Goal: Information Seeking & Learning: Check status

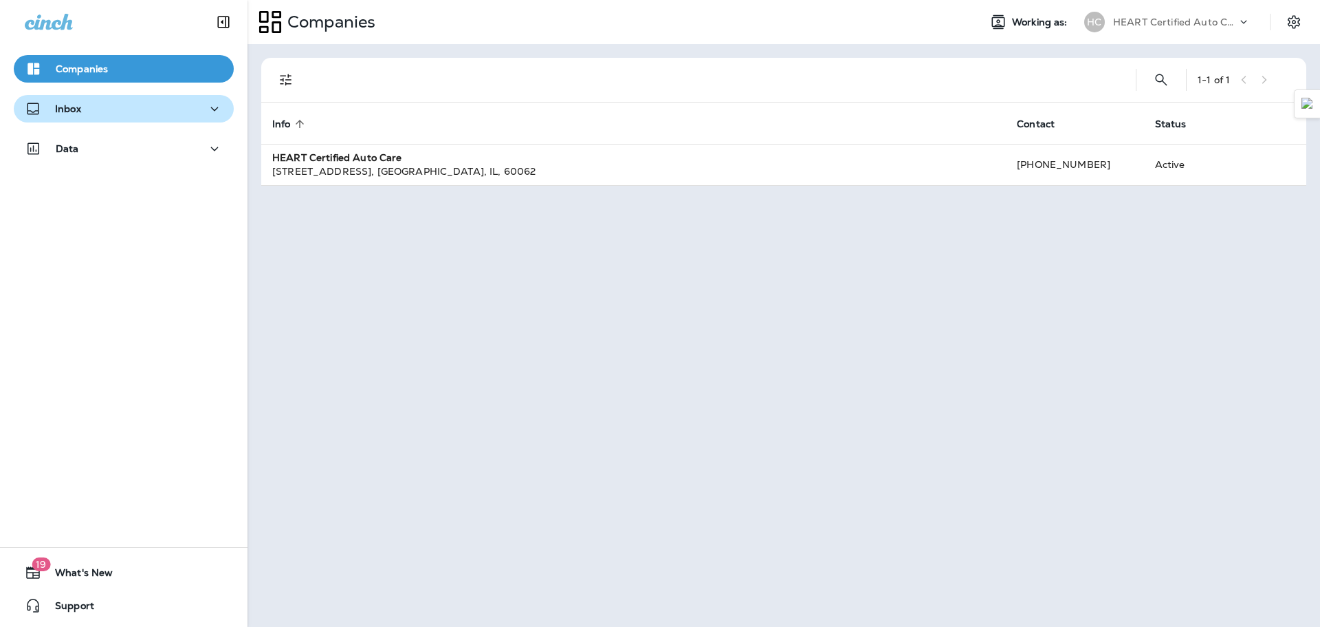
click at [118, 120] on button "Inbox" at bounding box center [124, 109] width 220 height 28
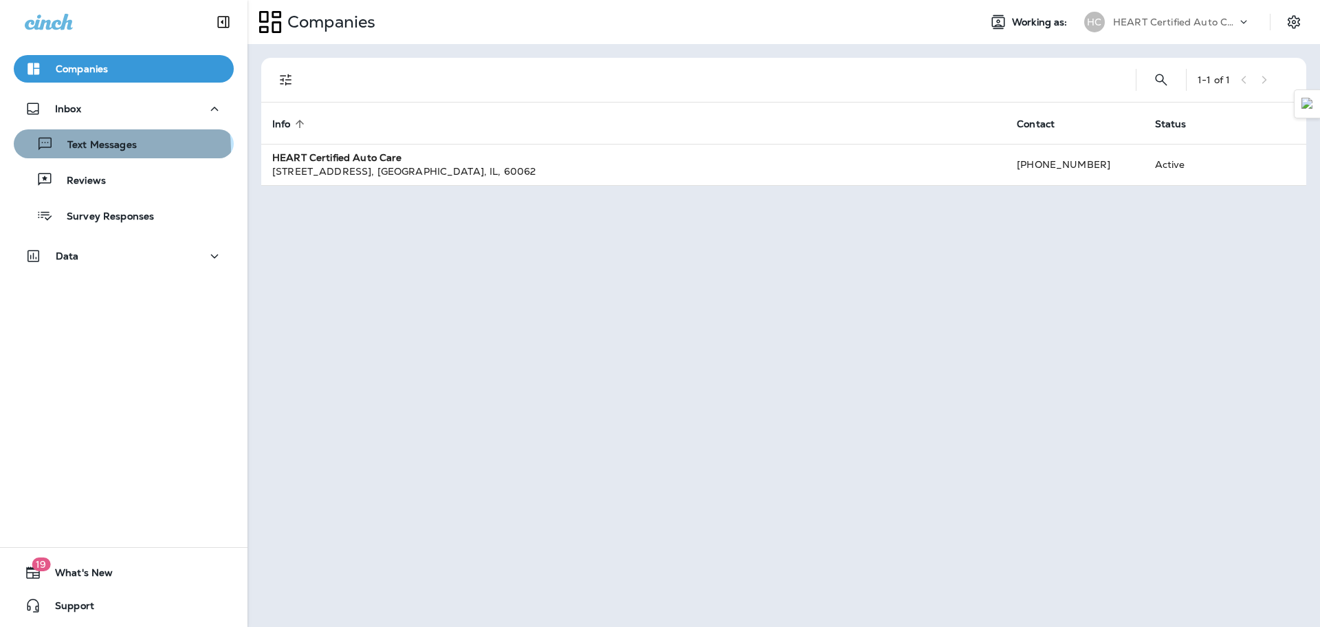
click at [121, 149] on p "Text Messages" at bounding box center [95, 145] width 83 height 13
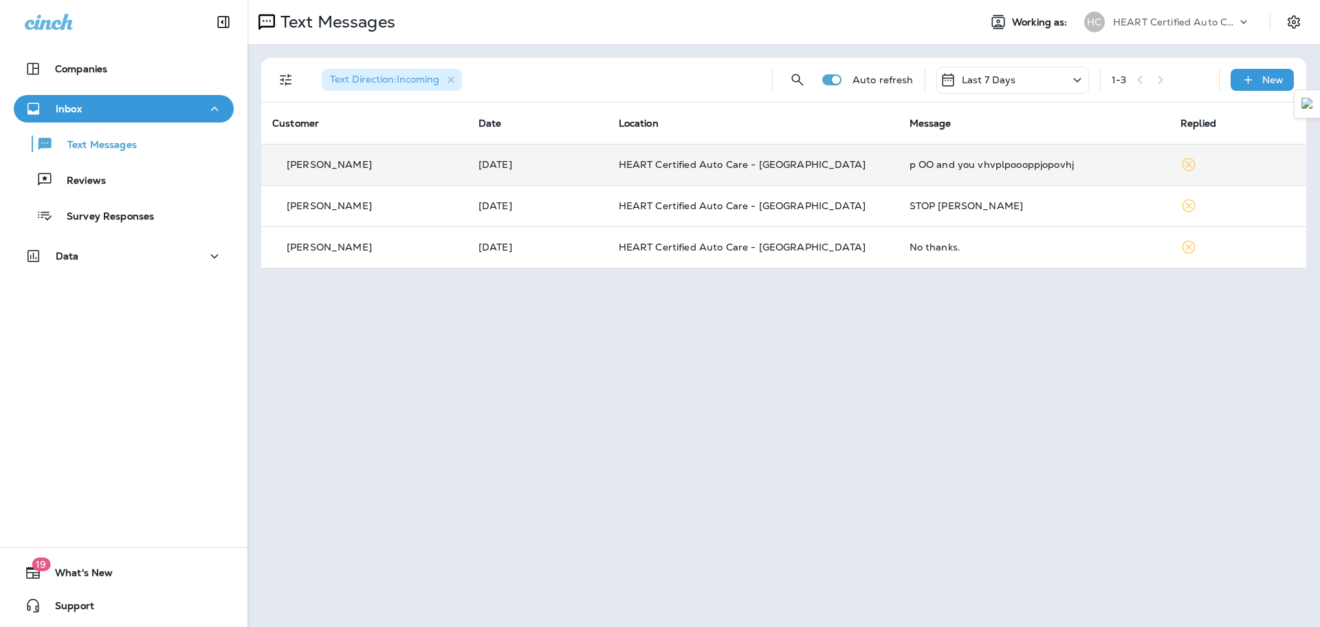
click at [874, 168] on p "HEART Certified Auto Care - [GEOGRAPHIC_DATA]" at bounding box center [753, 164] width 269 height 11
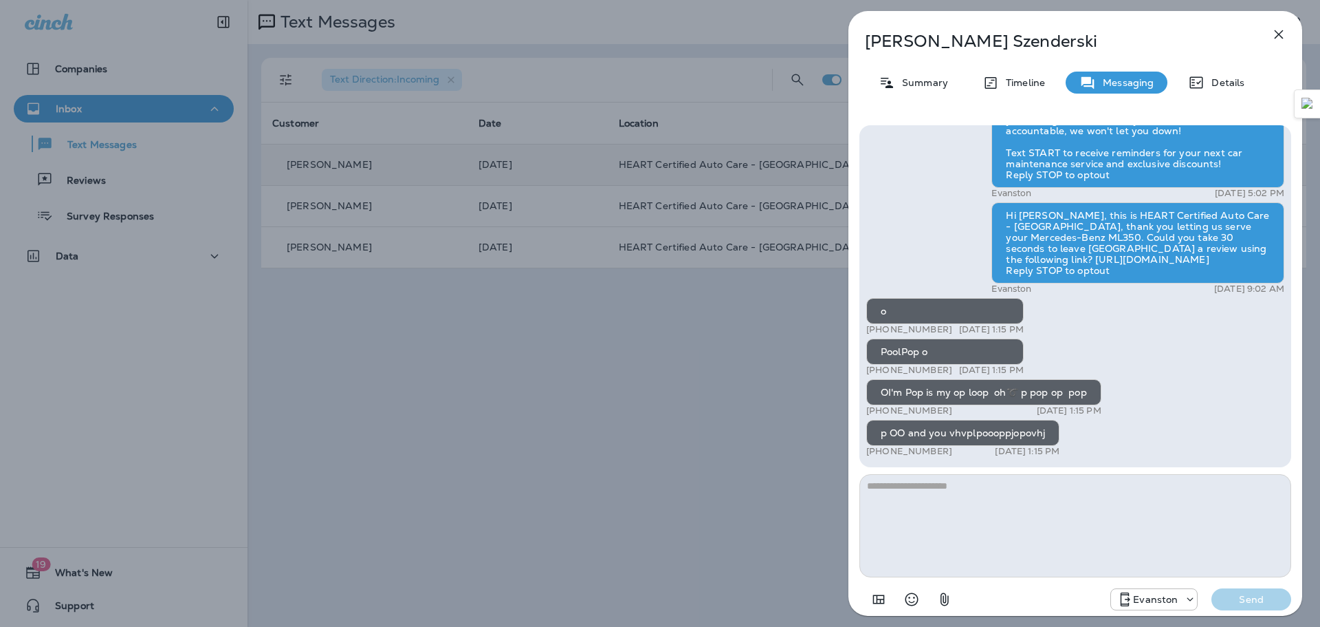
click at [391, 212] on div "[PERSON_NAME] Summary Timeline Messaging Details Hi [PERSON_NAME]! Thank you so…" at bounding box center [660, 313] width 1320 height 627
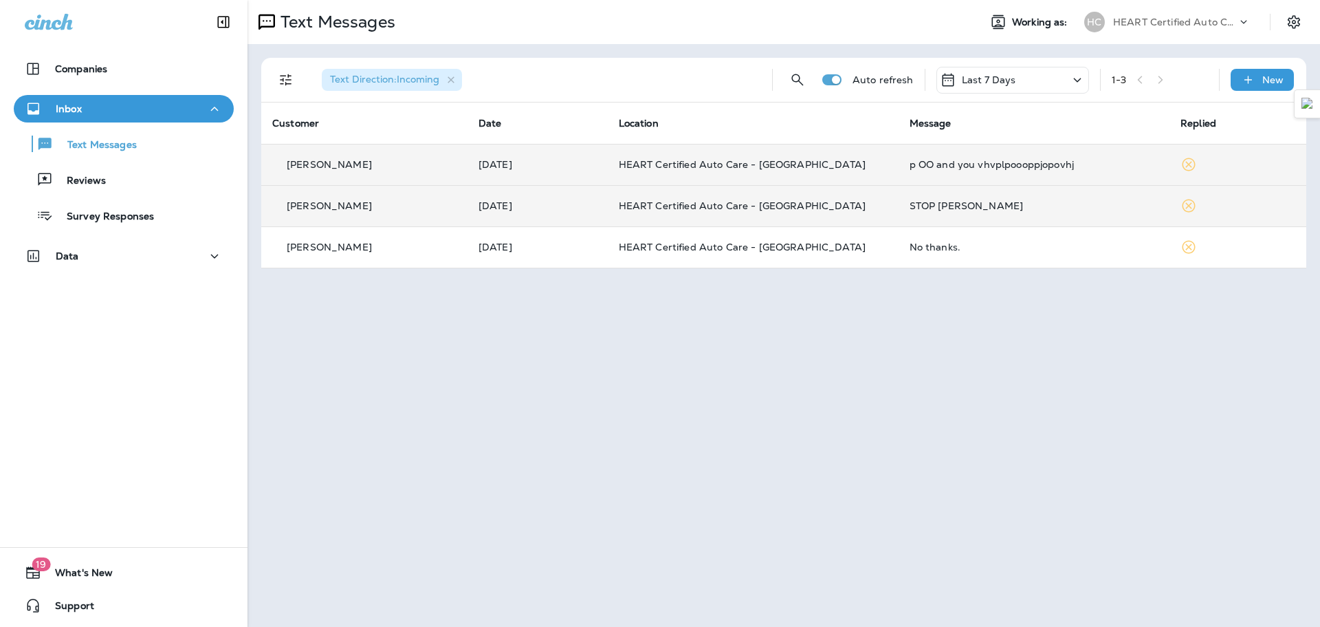
click at [408, 209] on div "[PERSON_NAME]" at bounding box center [364, 206] width 184 height 14
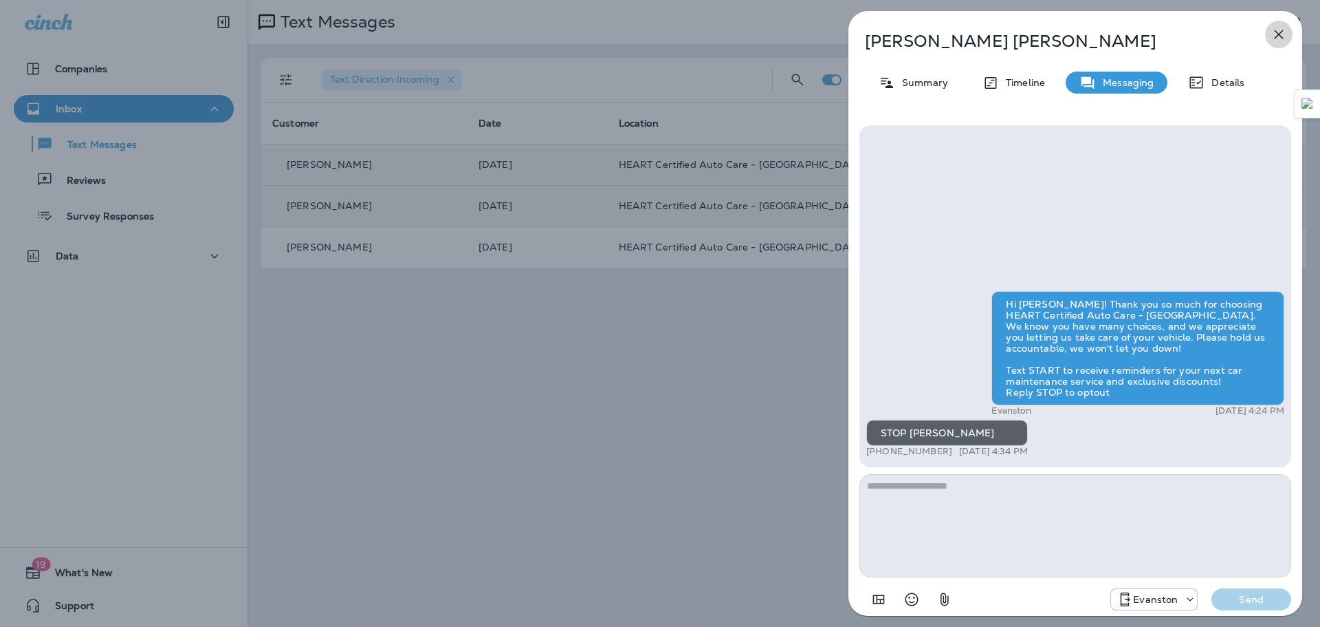
click at [1274, 39] on icon "button" at bounding box center [1279, 34] width 17 height 17
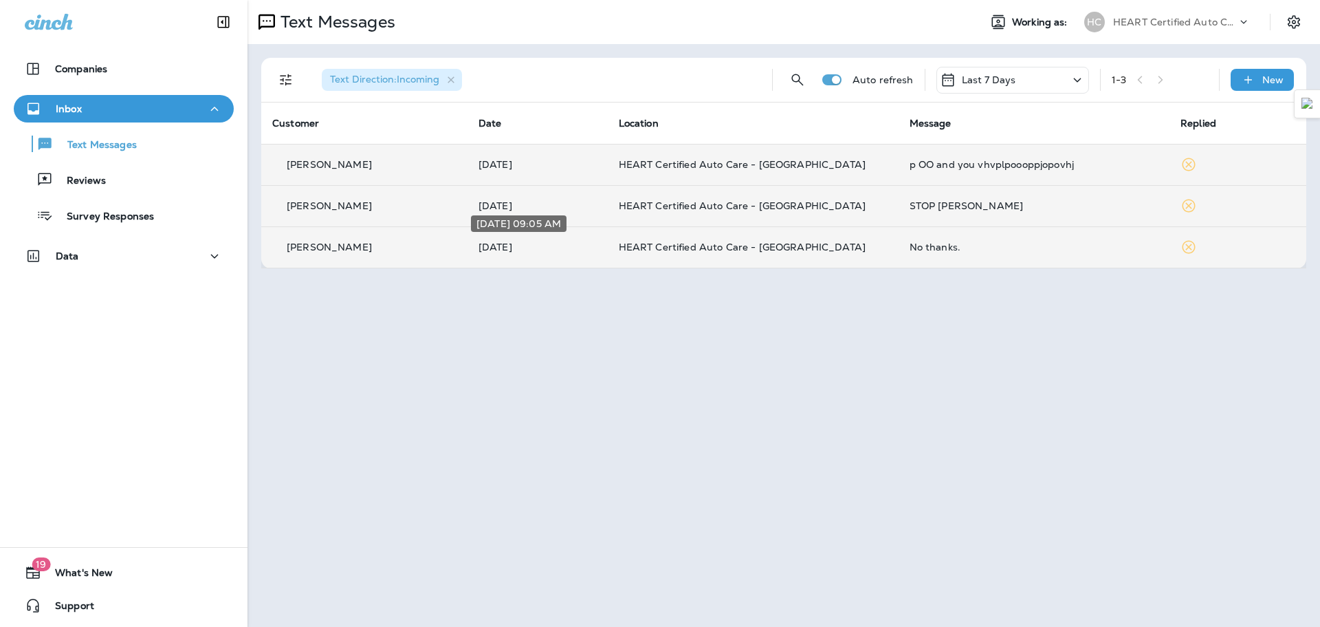
click at [538, 248] on p "[DATE]" at bounding box center [538, 246] width 118 height 11
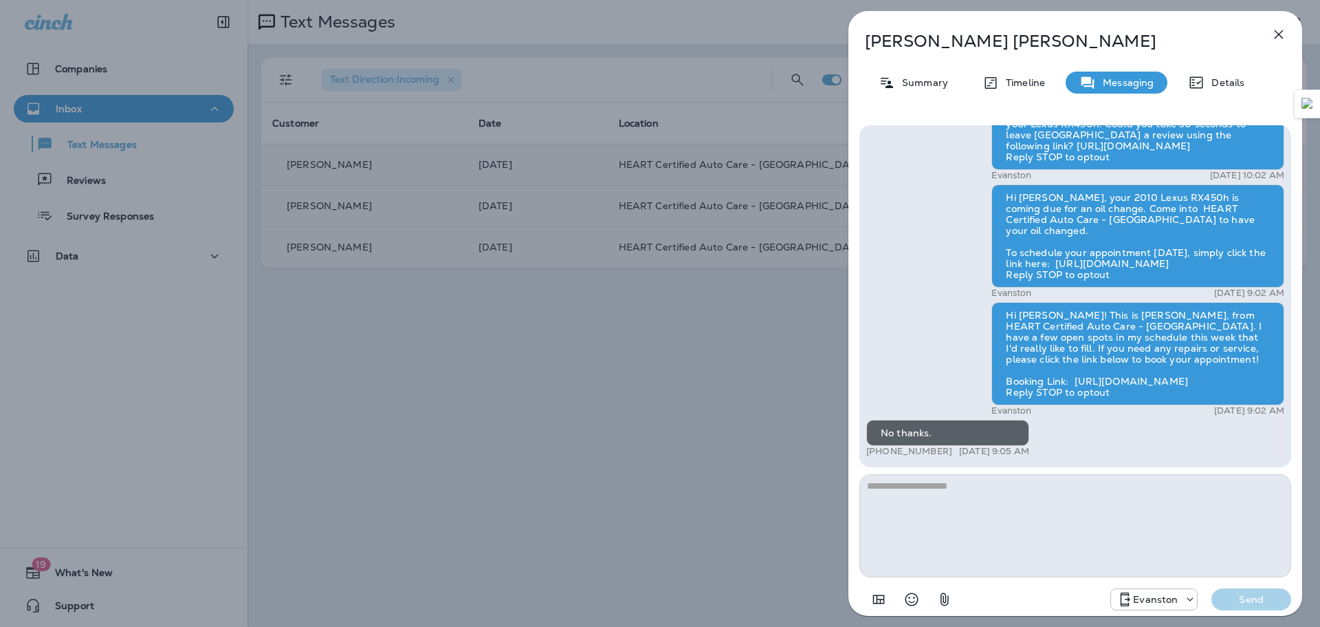
click at [1273, 35] on icon "button" at bounding box center [1279, 34] width 17 height 17
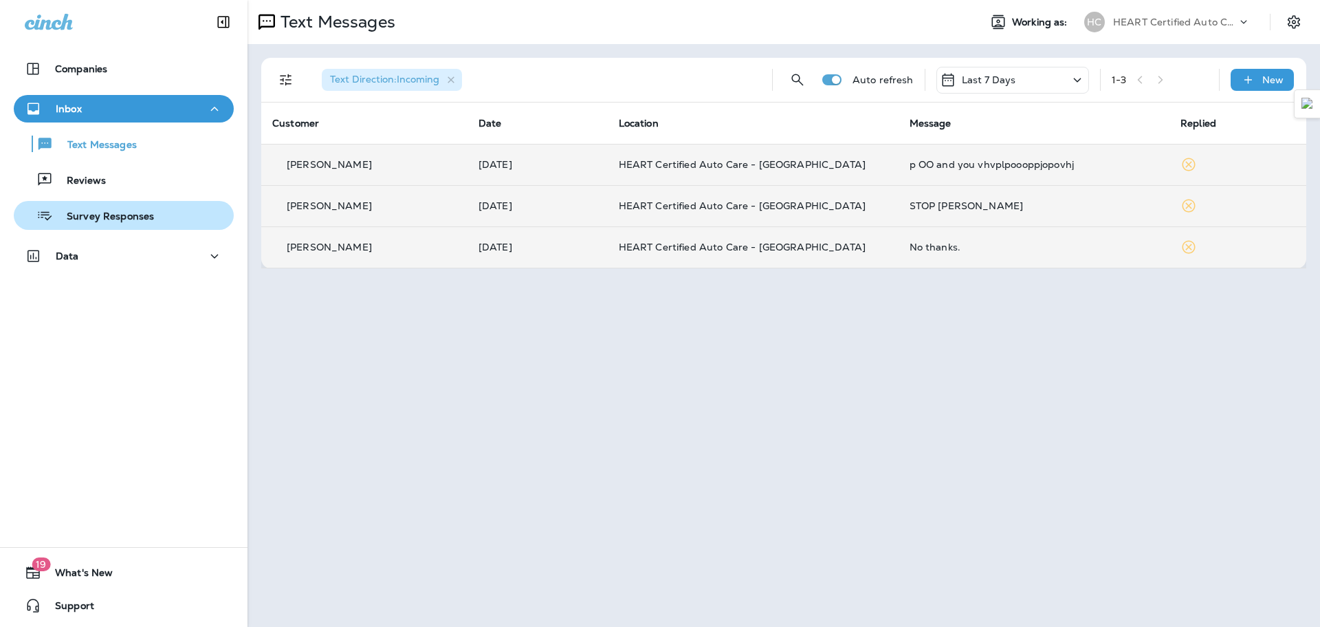
click at [131, 226] on button "Survey Responses" at bounding box center [124, 215] width 220 height 29
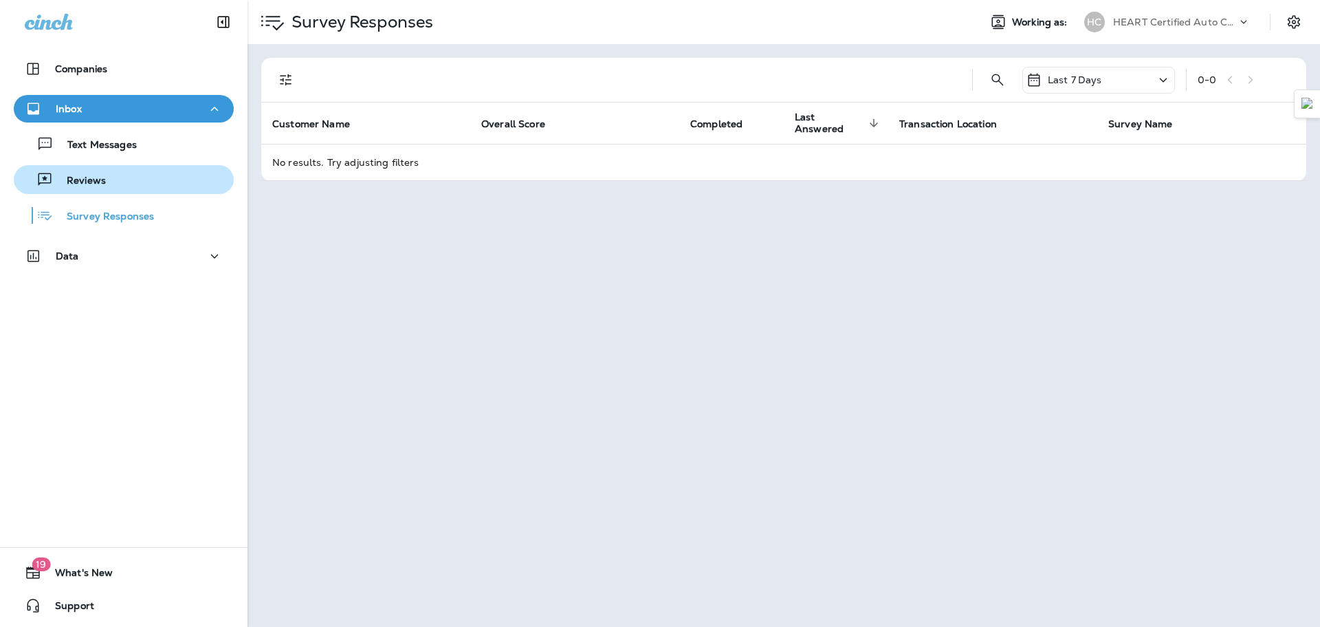
click at [140, 187] on div "Reviews" at bounding box center [123, 179] width 209 height 21
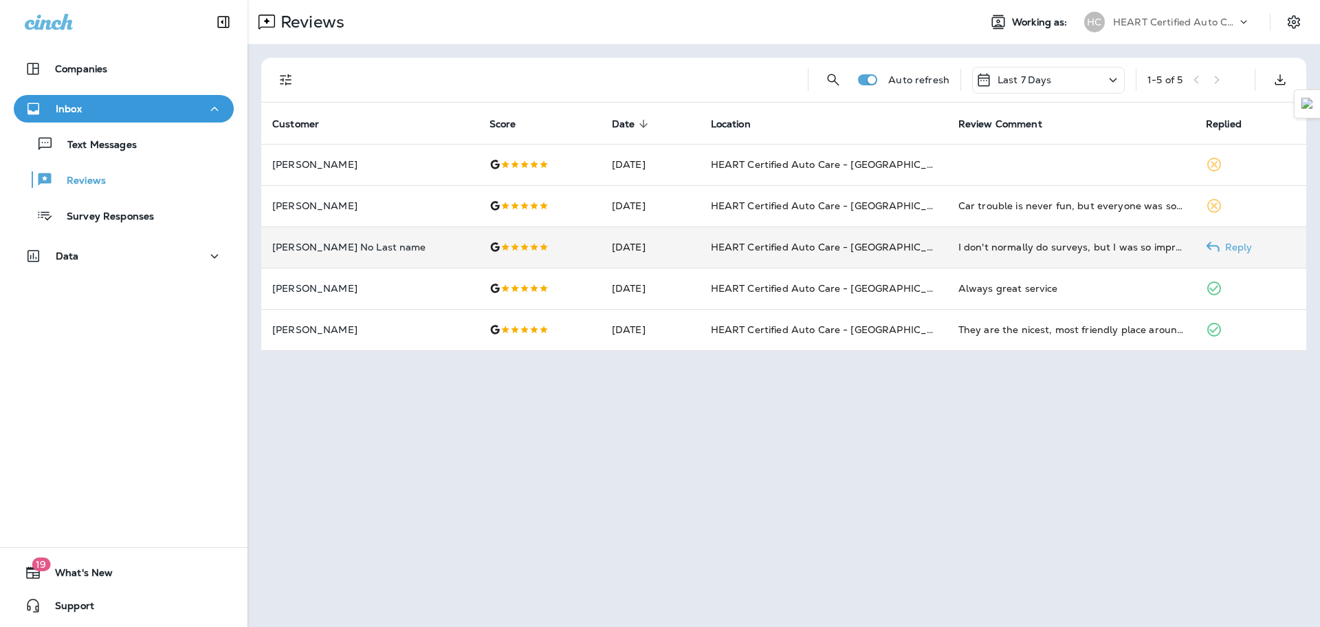
click at [618, 246] on td "[DATE]" at bounding box center [650, 246] width 99 height 41
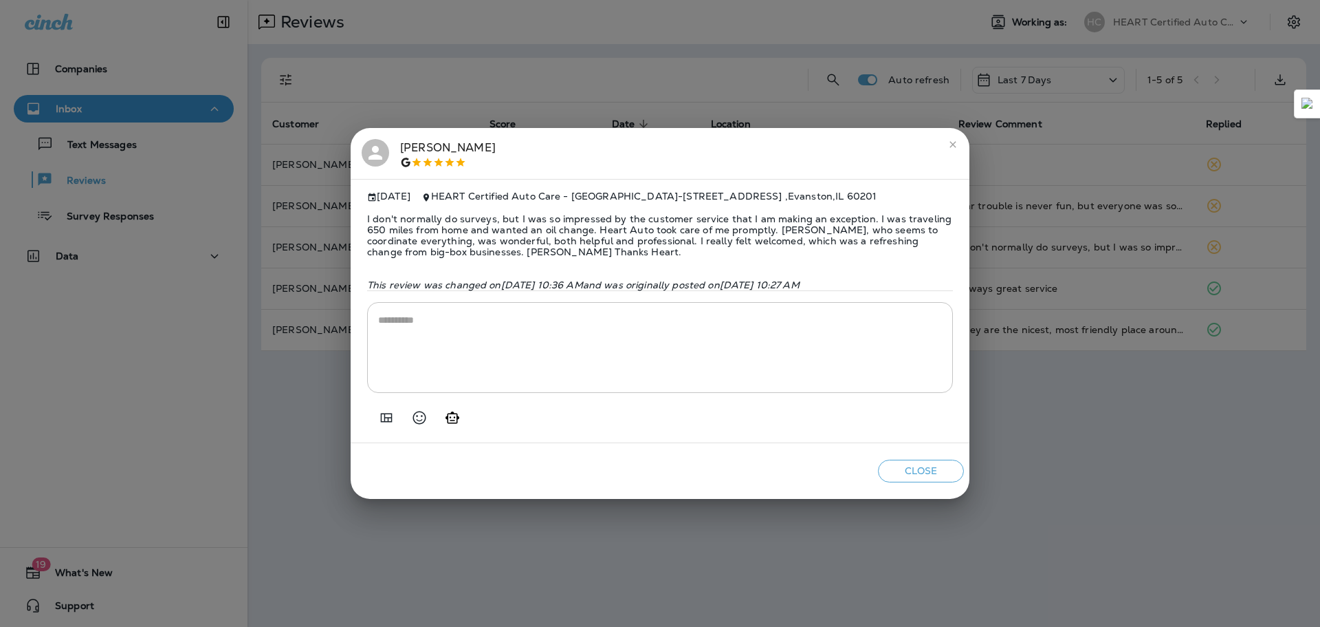
click at [951, 149] on button "close" at bounding box center [953, 144] width 22 height 22
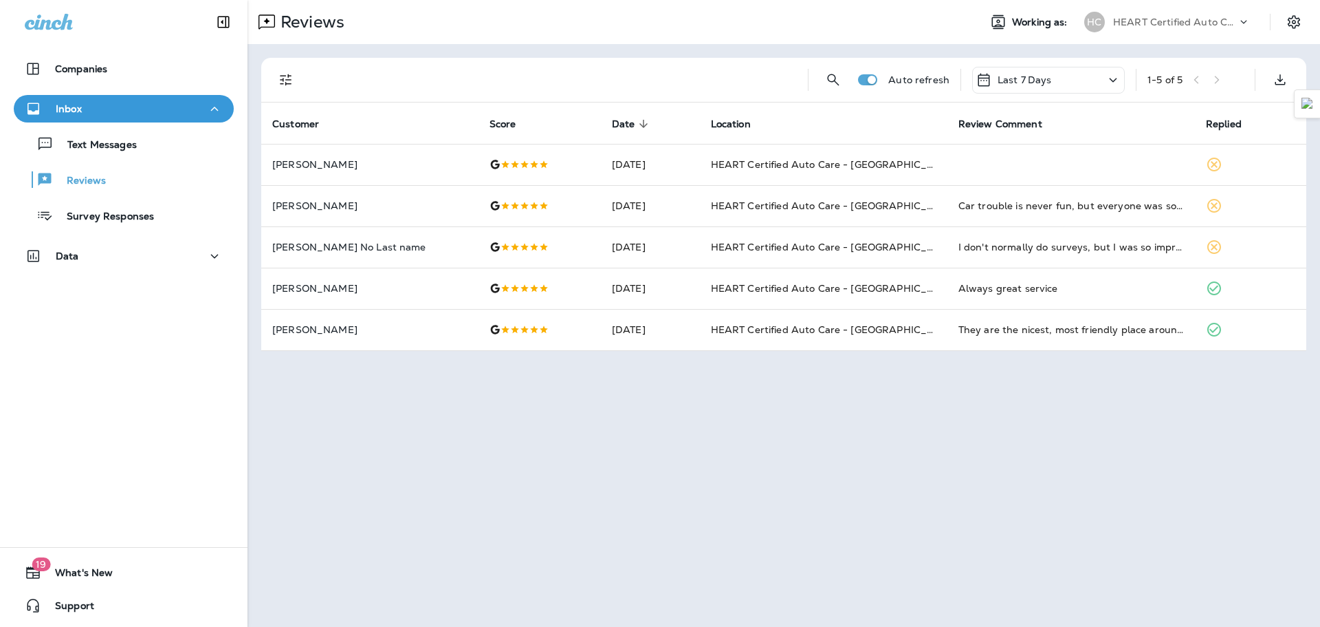
click at [105, 127] on div "Text Messages Reviews Survey Responses" at bounding box center [124, 175] width 220 height 107
click at [108, 140] on p "Text Messages" at bounding box center [95, 145] width 83 height 13
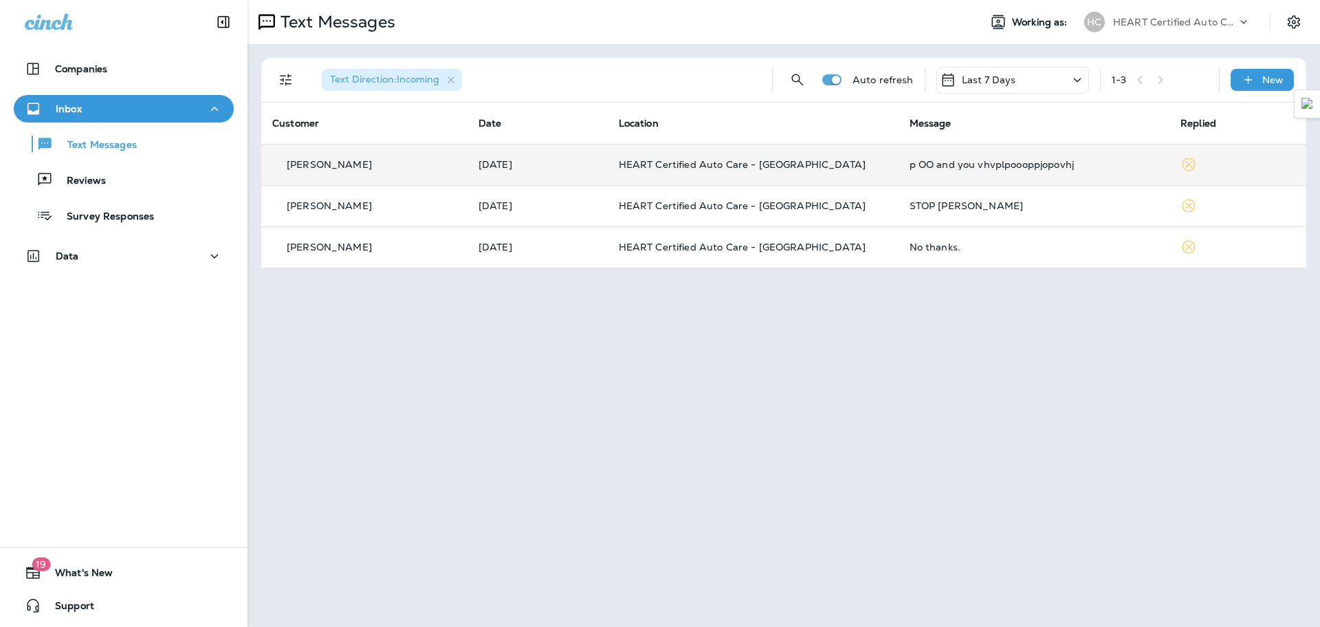
click at [540, 173] on td "[DATE]" at bounding box center [538, 164] width 140 height 41
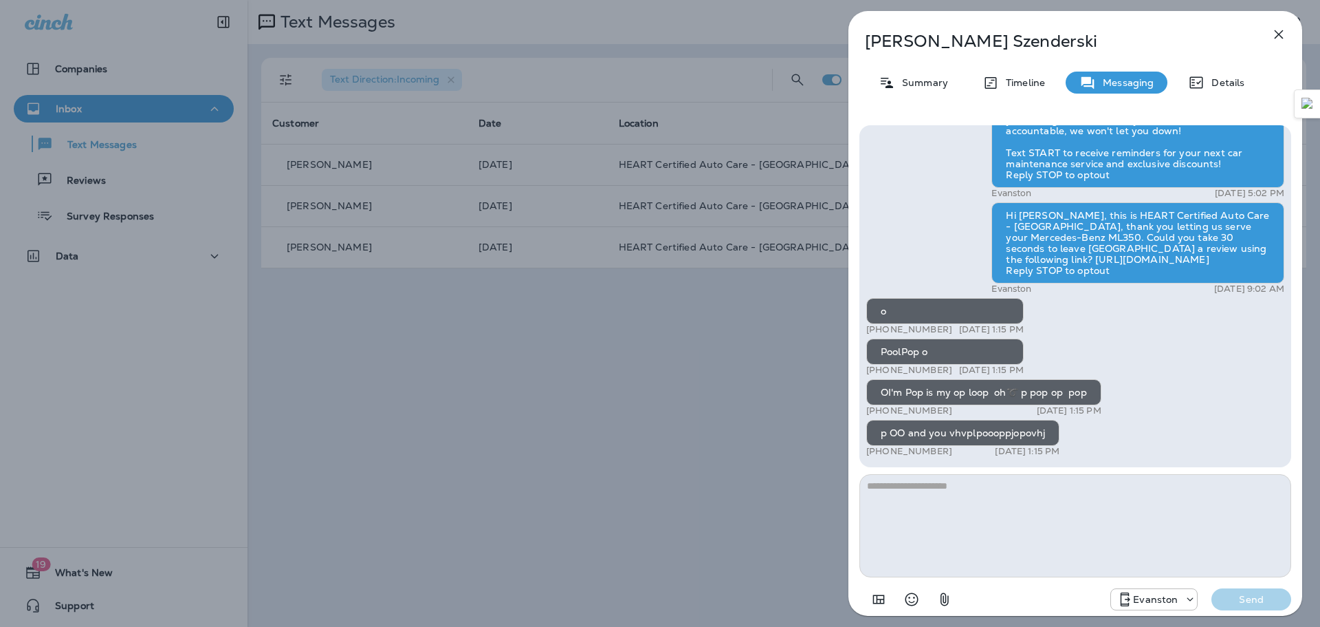
click at [1277, 39] on icon "button" at bounding box center [1279, 34] width 17 height 17
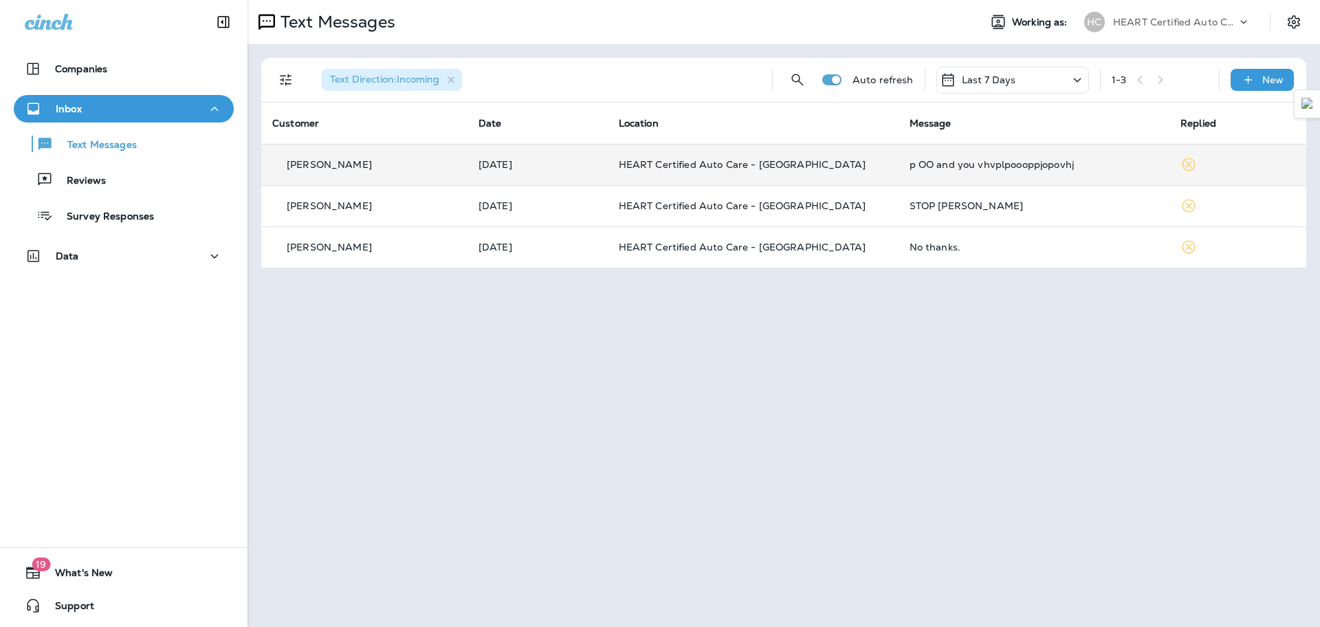
click at [986, 165] on div "p OO and you vhvplpoooppjopovhj" at bounding box center [1034, 164] width 249 height 11
